Goal: Navigation & Orientation: Find specific page/section

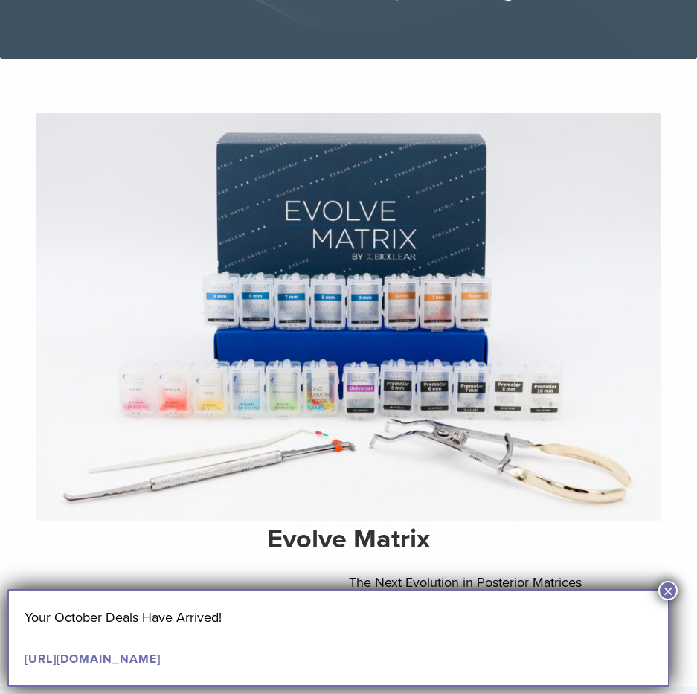
scroll to position [297, 0]
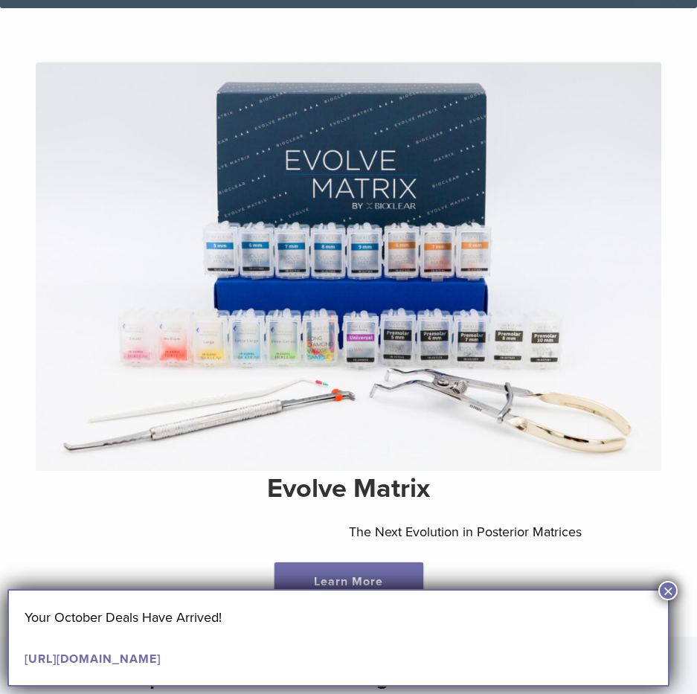
click at [660, 586] on button "×" at bounding box center [667, 590] width 19 height 19
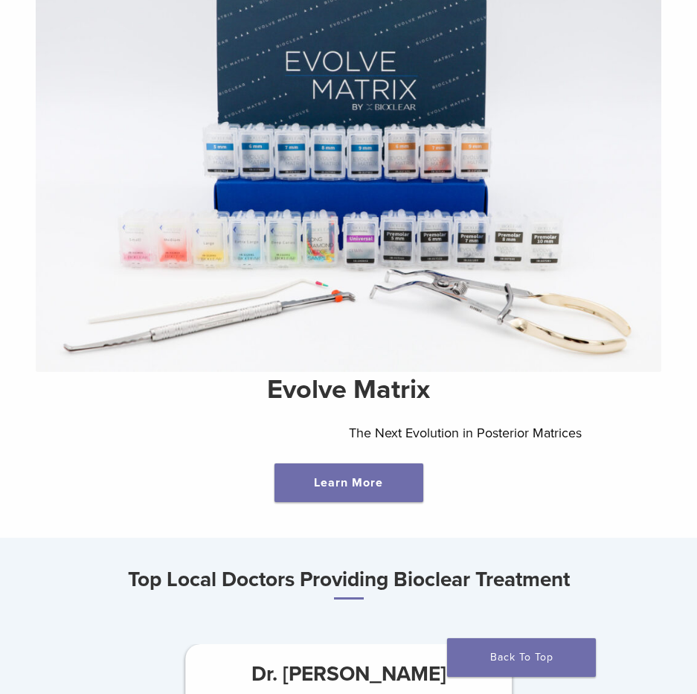
scroll to position [0, 0]
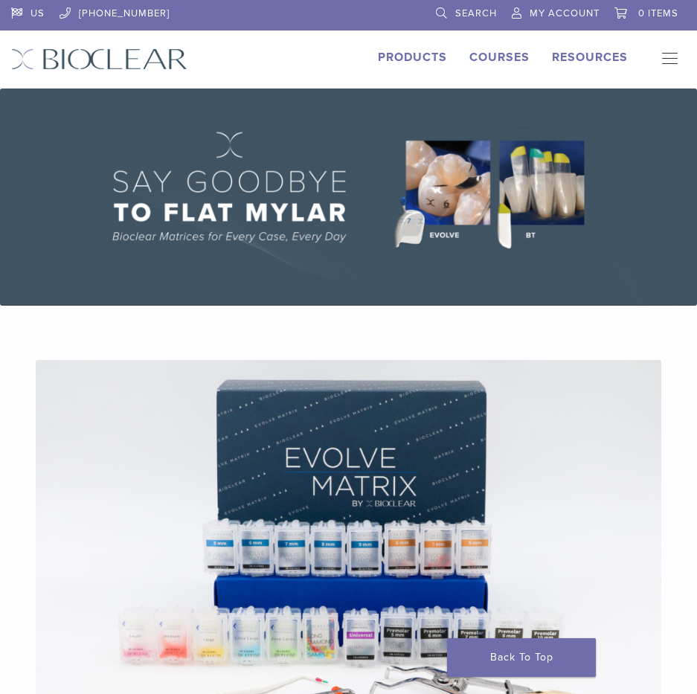
click at [375, 38] on div "US 1.855.712.5327 Search My Account 0 items Cart No products in the cart. Back …" at bounding box center [348, 44] width 697 height 89
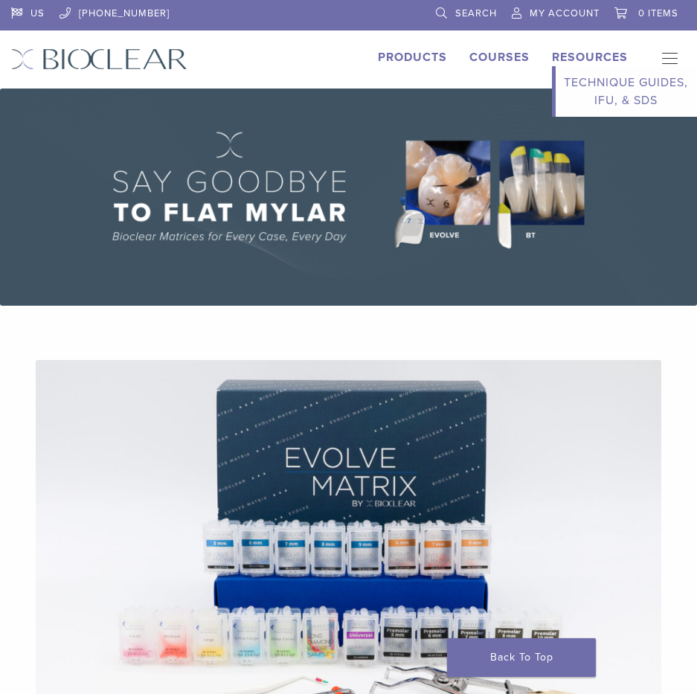
click at [580, 82] on link "Technique Guides, IFU, & SDS" at bounding box center [626, 91] width 141 height 51
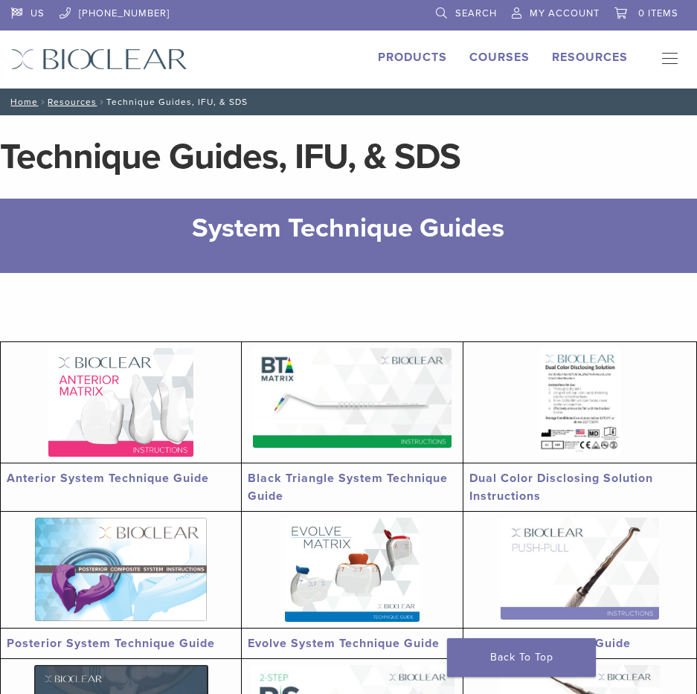
click at [671, 62] on button "Primary Navigation" at bounding box center [665, 59] width 30 height 22
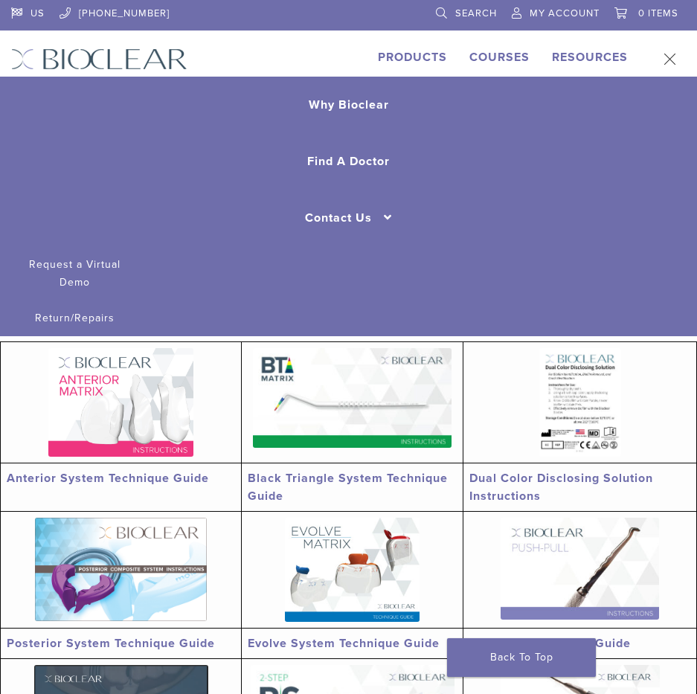
click at [515, 48] on li "Courses" at bounding box center [499, 57] width 60 height 18
click at [383, 62] on link "Products" at bounding box center [412, 57] width 69 height 15
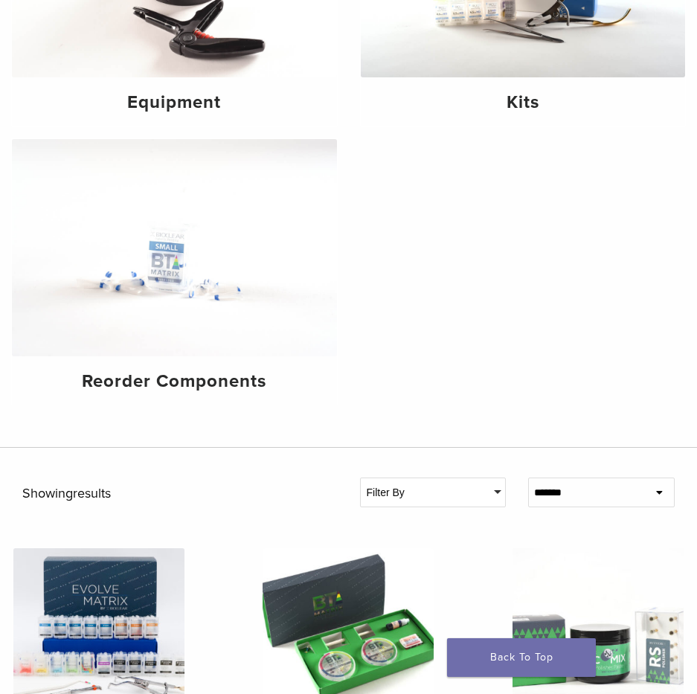
scroll to position [99, 0]
